Goal: Information Seeking & Learning: Learn about a topic

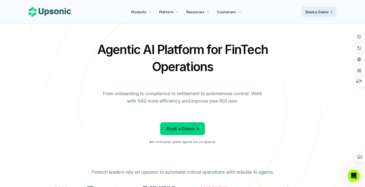
click at [191, 51] on h2 "Agentic AI Platform for FinTech Operations" at bounding box center [182, 58] width 179 height 34
click at [180, 50] on h2 "Agentic AI Platform for FinTech Operations" at bounding box center [182, 58] width 179 height 34
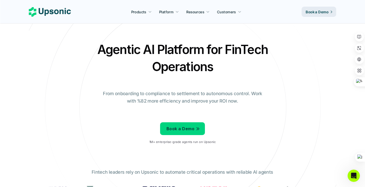
click at [180, 50] on h2 "Agentic AI Platform for FinTech Operations" at bounding box center [182, 58] width 179 height 34
click at [210, 57] on div at bounding box center [210, 55] width 6 height 5
click at [211, 55] on icon at bounding box center [210, 55] width 4 height 4
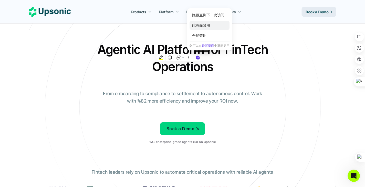
click at [221, 29] on div "此页面禁用" at bounding box center [210, 25] width 40 height 9
